Goal: Obtain resource: Download file/media

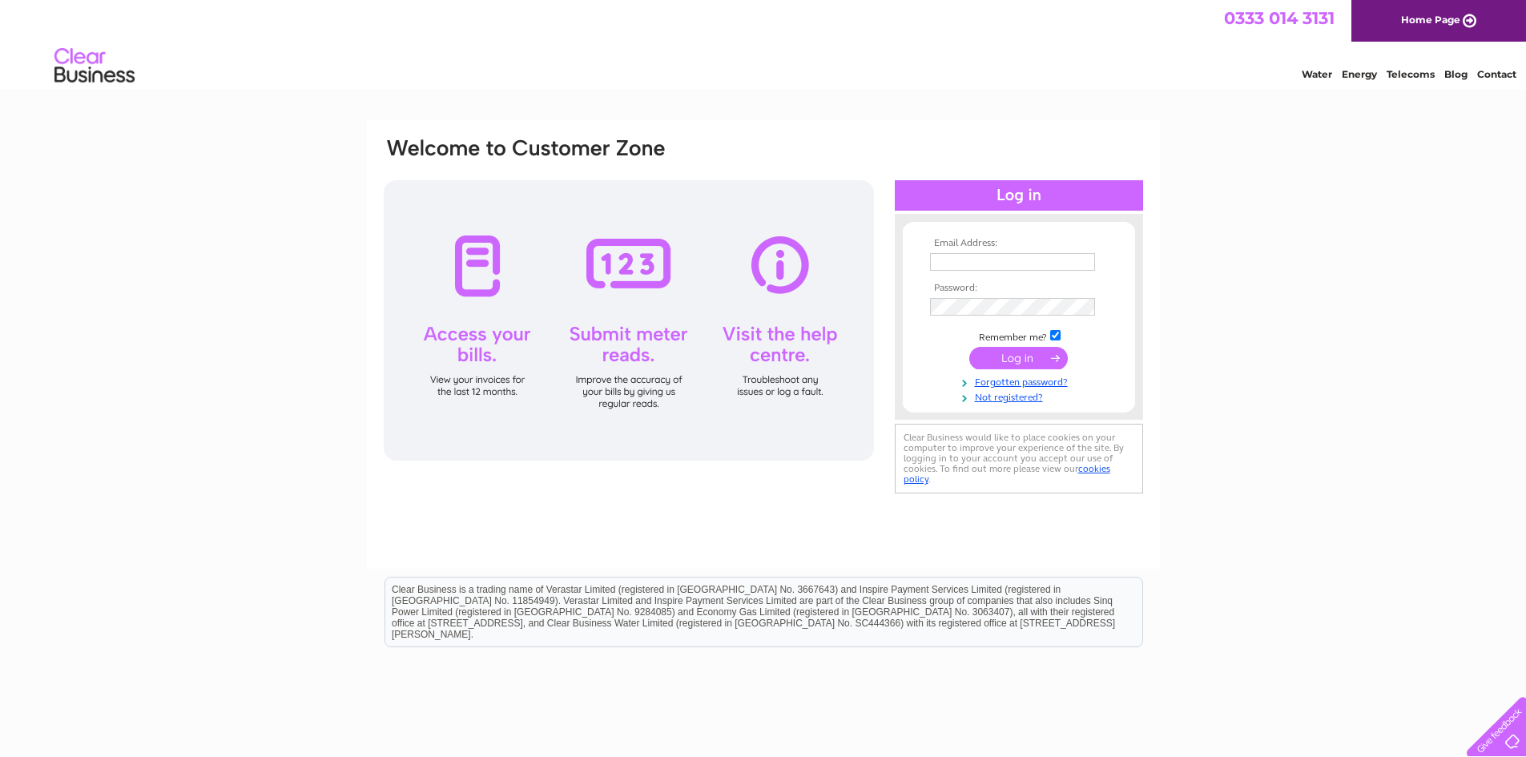
type input "[EMAIL_ADDRESS][DOMAIN_NAME]"
click at [1011, 356] on input "submit" at bounding box center [1018, 358] width 99 height 22
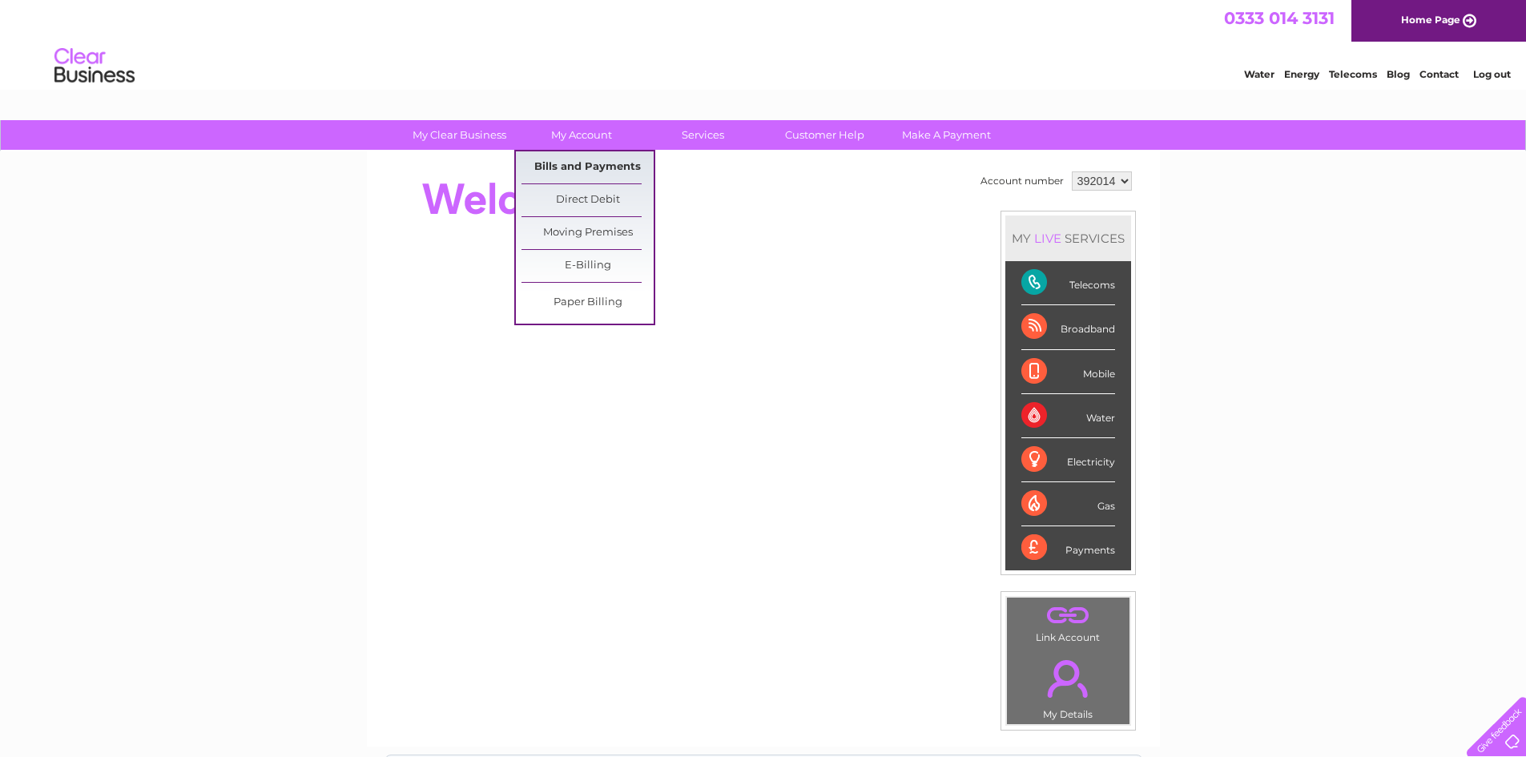
click at [583, 168] on link "Bills and Payments" at bounding box center [587, 167] width 132 height 32
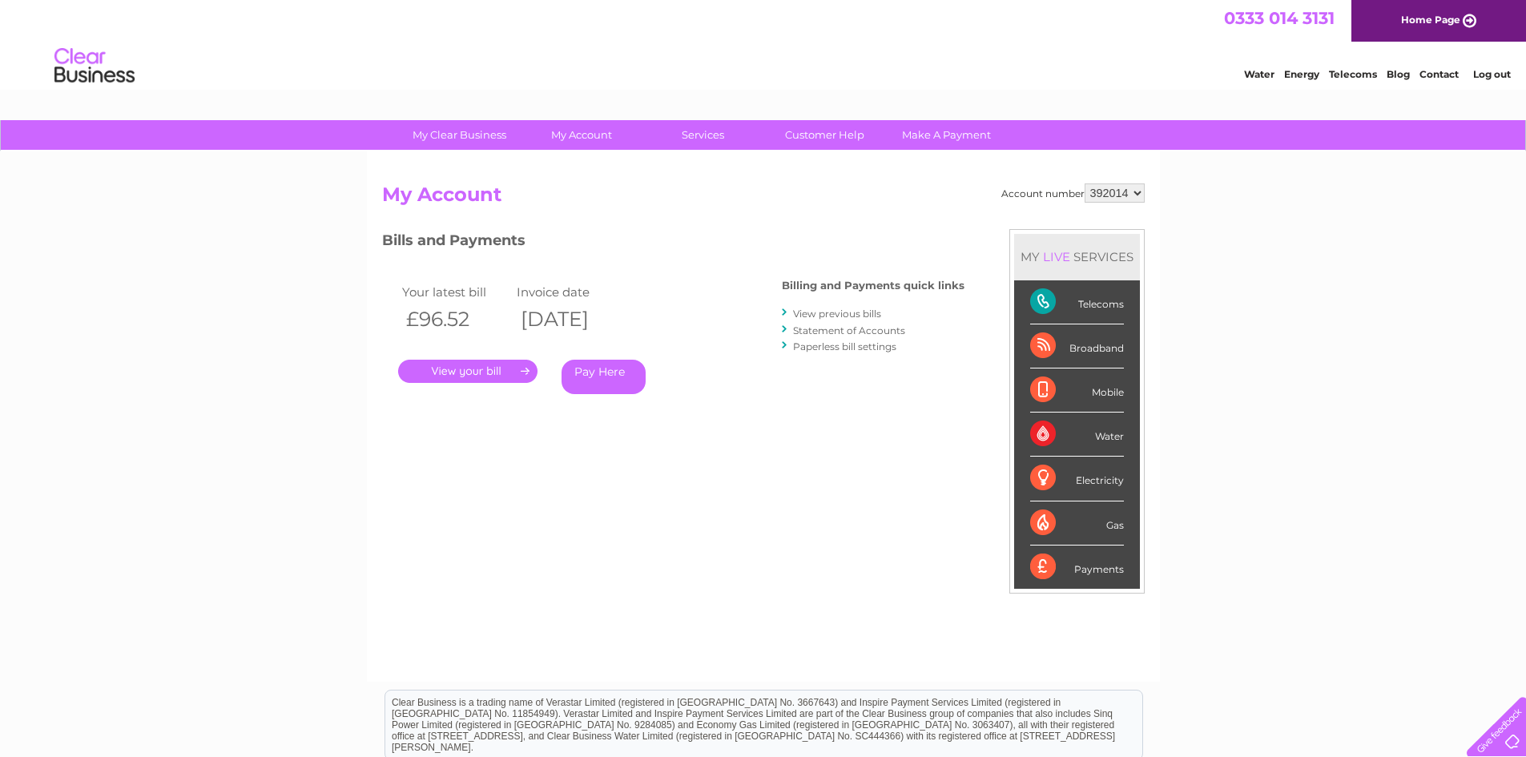
click at [457, 366] on link "." at bounding box center [467, 371] width 139 height 23
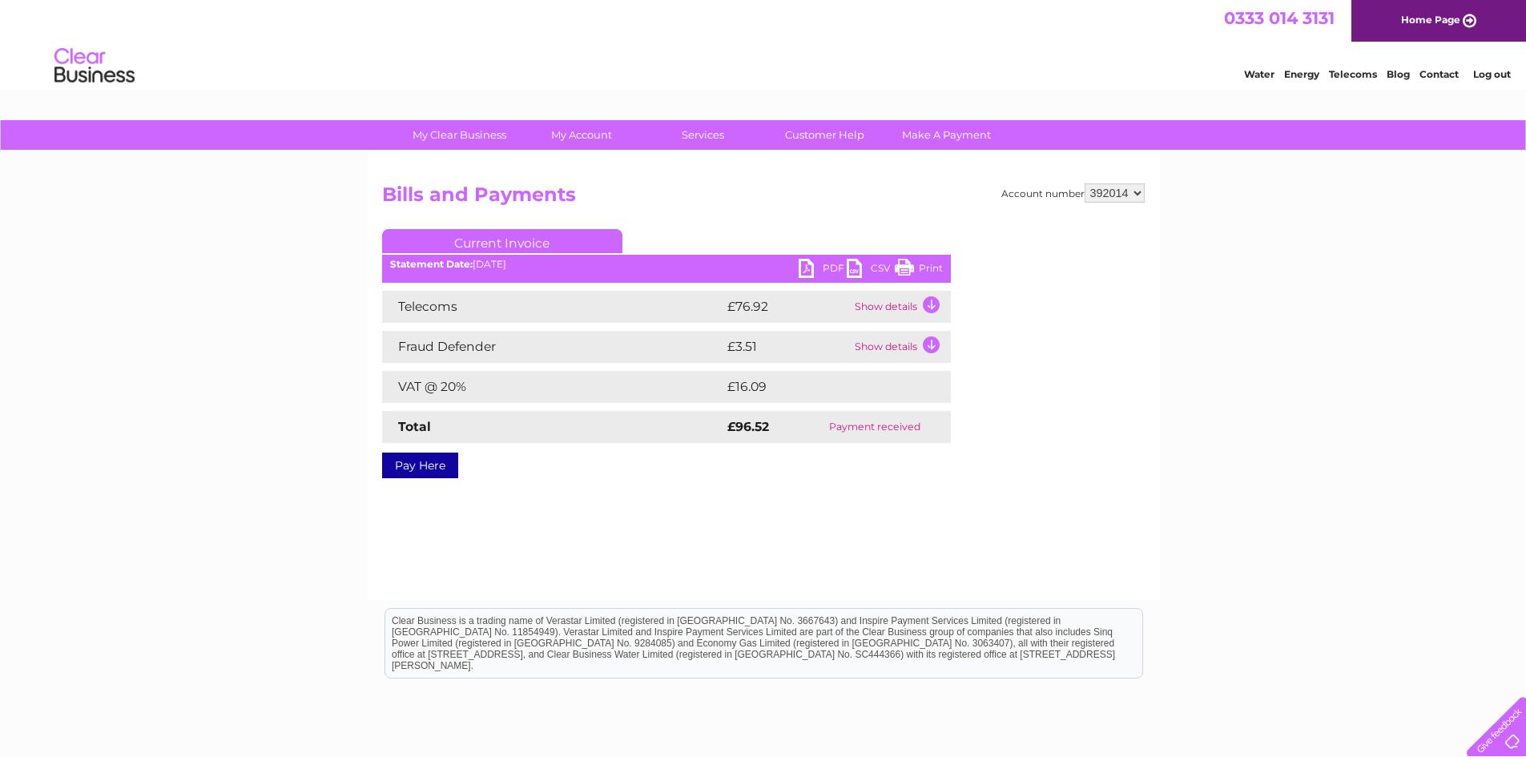
click at [805, 268] on link "PDF" at bounding box center [823, 270] width 48 height 23
